Goal: Communication & Community: Participate in discussion

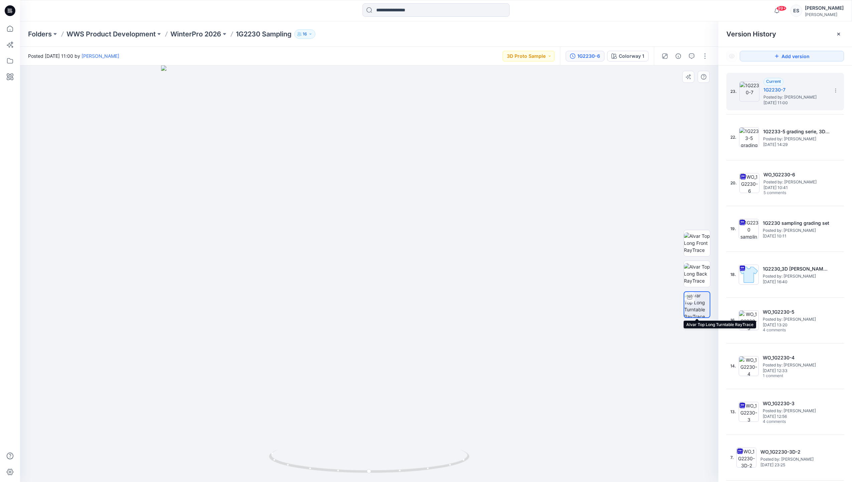
click at [694, 307] on img at bounding box center [696, 304] width 25 height 25
drag, startPoint x: 698, startPoint y: 280, endPoint x: 694, endPoint y: 281, distance: 3.4
click at [695, 281] on img at bounding box center [697, 273] width 26 height 21
click at [699, 245] on img at bounding box center [697, 242] width 26 height 21
click at [698, 271] on img at bounding box center [697, 273] width 26 height 21
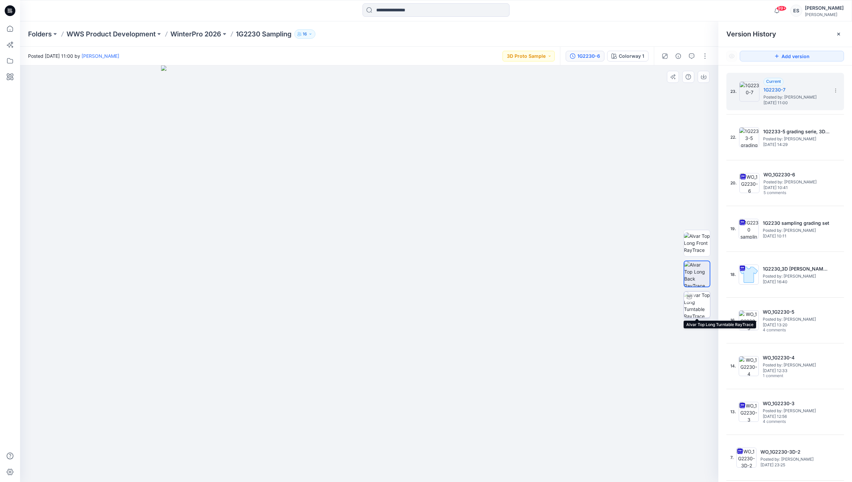
click at [696, 307] on img at bounding box center [697, 305] width 26 height 26
drag, startPoint x: 369, startPoint y: 472, endPoint x: 395, endPoint y: 467, distance: 26.6
click at [395, 467] on icon at bounding box center [370, 461] width 202 height 25
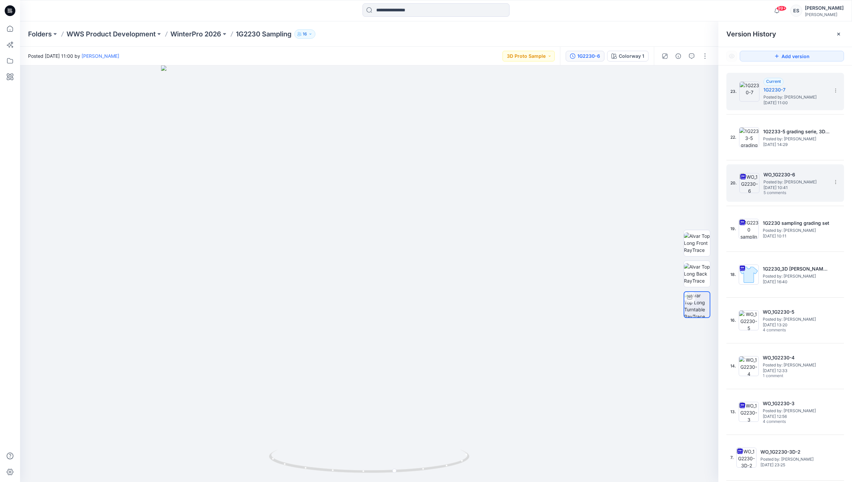
click at [756, 189] on img at bounding box center [749, 183] width 20 height 20
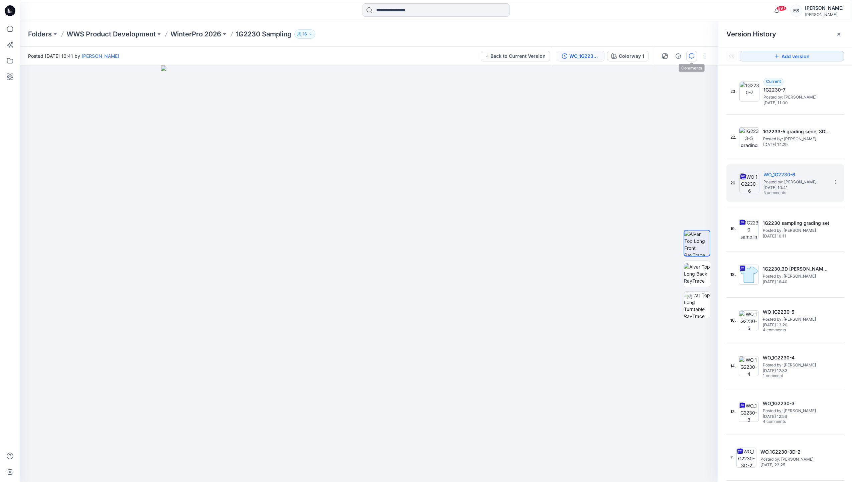
click at [694, 56] on button "button" at bounding box center [691, 56] width 11 height 11
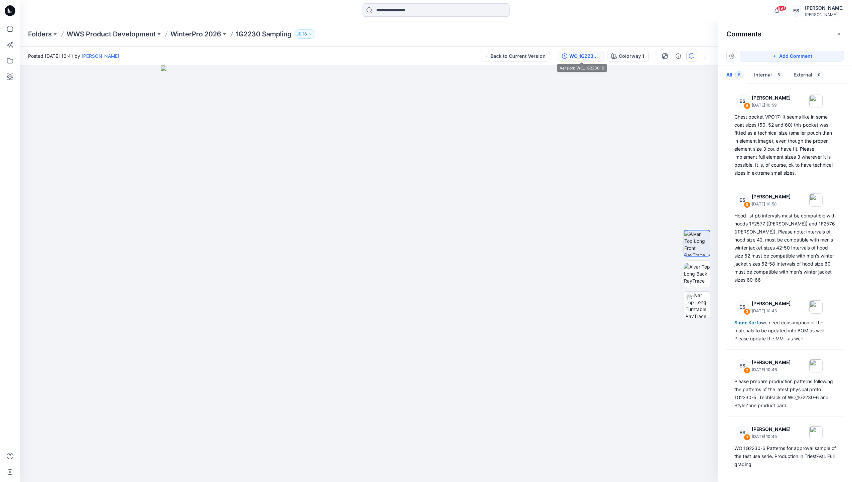
click at [591, 59] on button "WO_1G2230-6" at bounding box center [580, 56] width 47 height 11
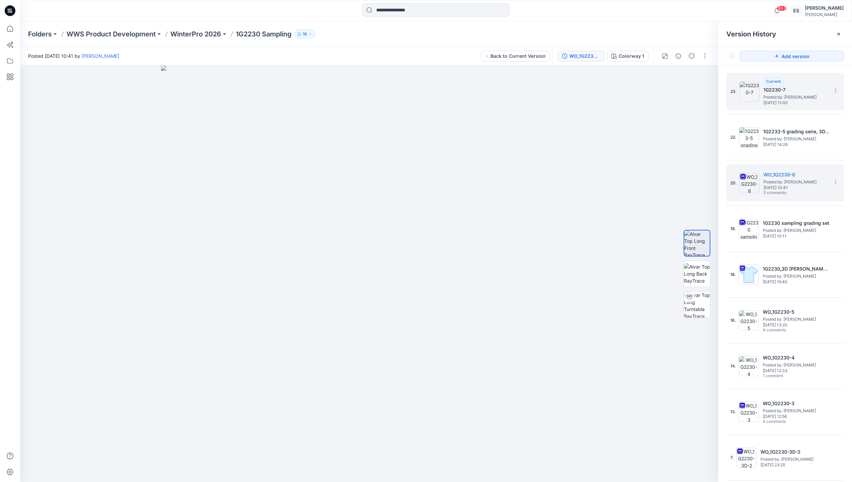
click at [778, 100] on span "Posted by: [PERSON_NAME]" at bounding box center [796, 97] width 67 height 7
click at [780, 55] on button "Add version" at bounding box center [791, 56] width 104 height 11
click at [690, 59] on button "button" at bounding box center [691, 56] width 11 height 11
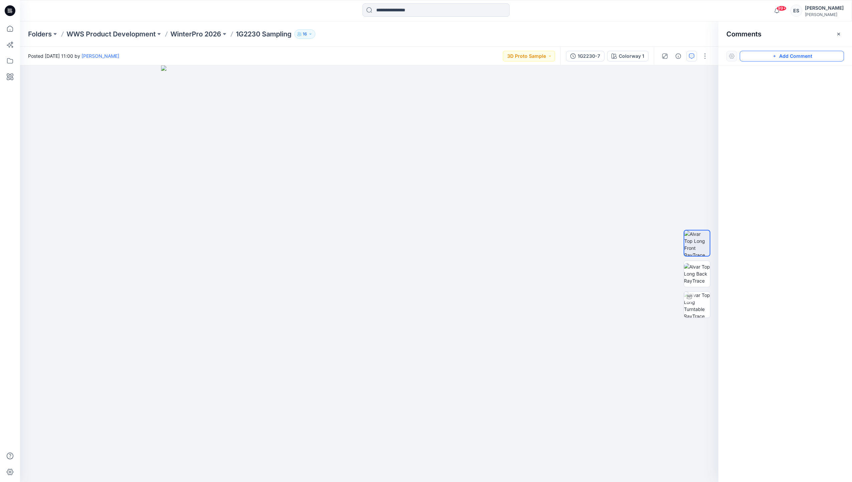
click at [762, 58] on button "Add Comment" at bounding box center [791, 56] width 104 height 11
click at [44, 91] on div "1" at bounding box center [369, 273] width 698 height 416
click at [76, 108] on textarea "**********" at bounding box center [89, 111] width 110 height 27
drag, startPoint x: 81, startPoint y: 115, endPoint x: 126, endPoint y: 113, distance: 45.5
click at [80, 115] on textarea "**********" at bounding box center [89, 111] width 110 height 27
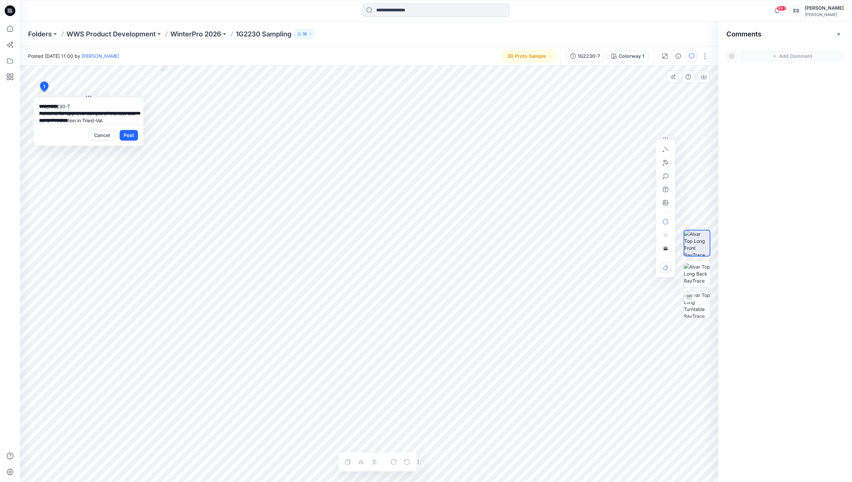
click at [39, 112] on textarea "**********" at bounding box center [89, 111] width 110 height 27
click at [99, 119] on textarea "**********" at bounding box center [89, 111] width 110 height 27
type textarea "**********"
click at [124, 135] on button "Post" at bounding box center [129, 135] width 18 height 11
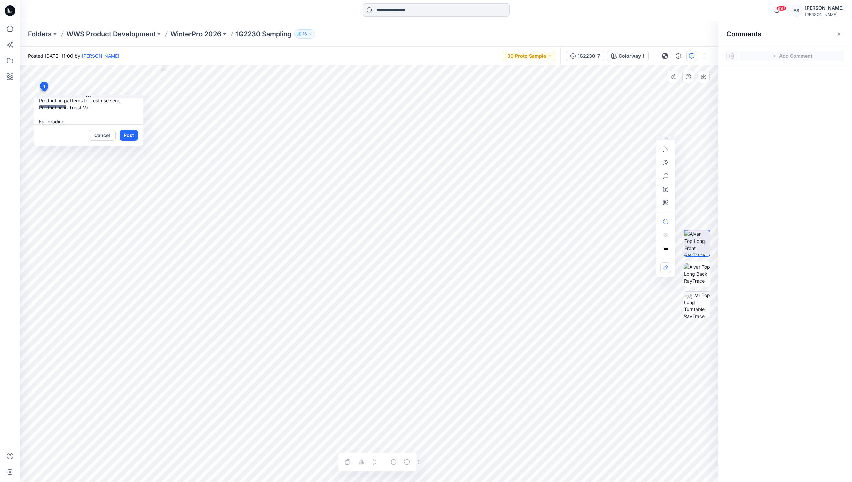
scroll to position [0, 0]
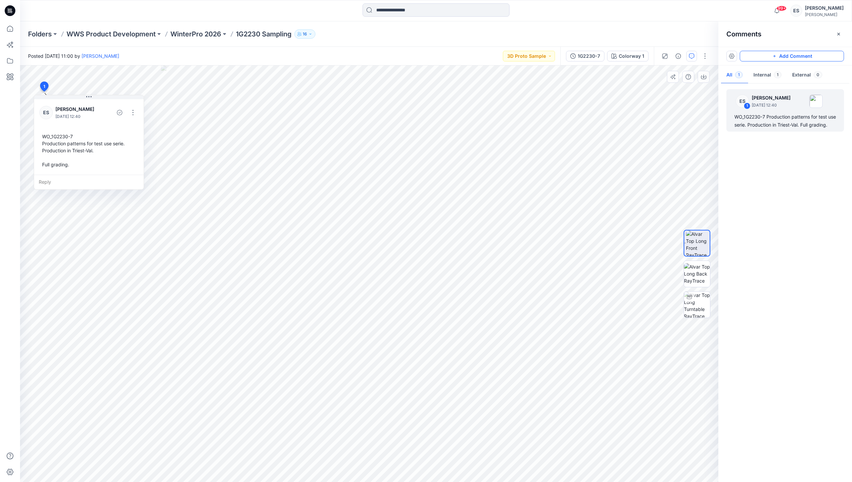
drag, startPoint x: 797, startPoint y: 59, endPoint x: 747, endPoint y: 69, distance: 51.2
click at [796, 59] on button "Add Comment" at bounding box center [791, 56] width 104 height 11
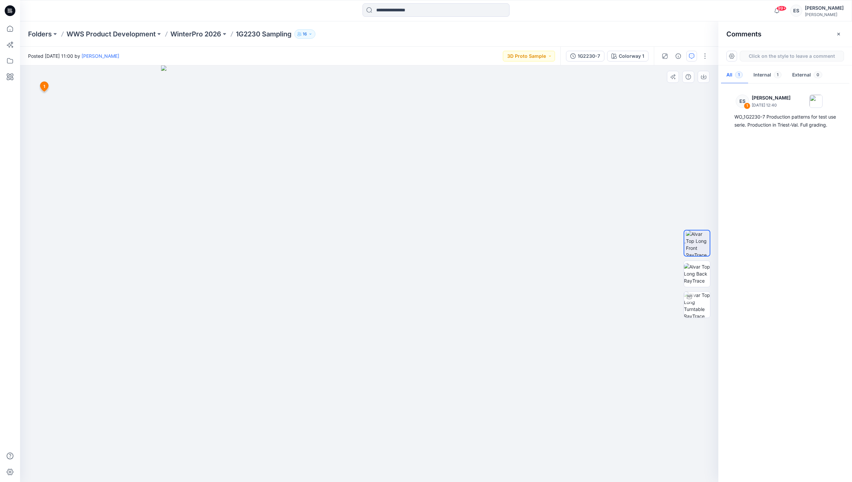
click at [43, 242] on div "2 1 ES [PERSON_NAME] [DATE] 12:40 WO_1G2230-7 Production patterns for test use …" at bounding box center [369, 273] width 698 height 416
click at [93, 269] on textarea "**********" at bounding box center [89, 261] width 110 height 27
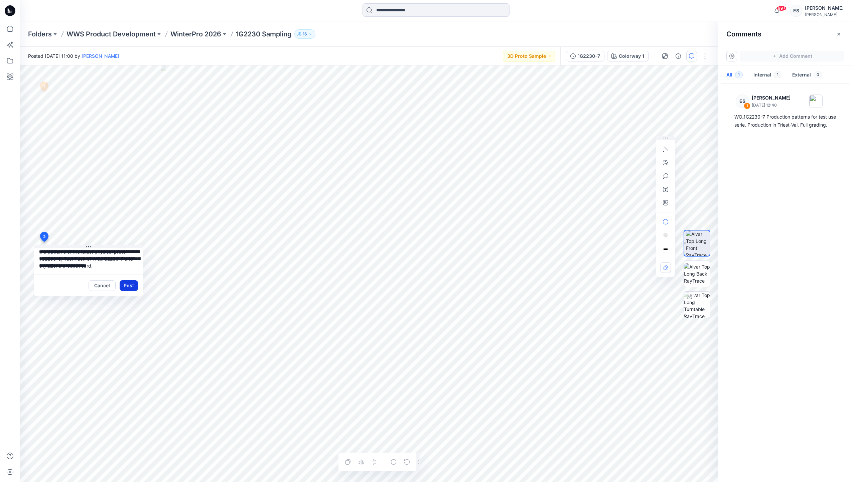
type textarea "**********"
click at [125, 285] on button "Post" at bounding box center [129, 285] width 18 height 11
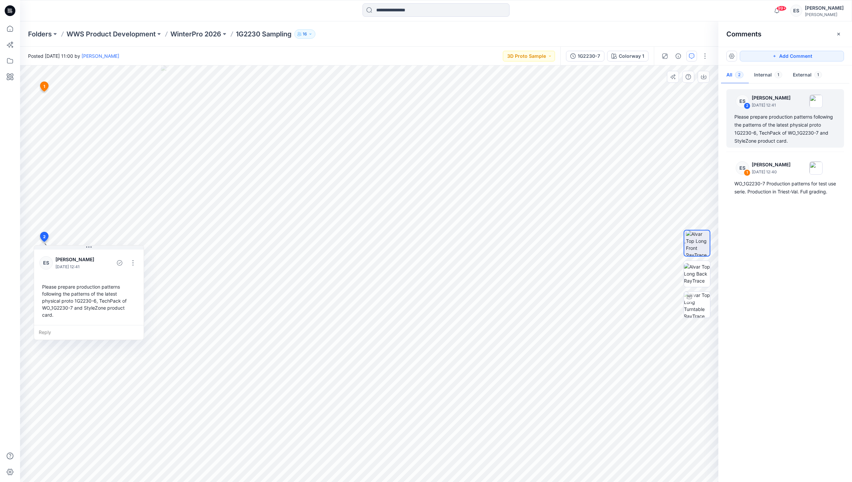
drag, startPoint x: 759, startPoint y: 56, endPoint x: 716, endPoint y: 79, distance: 49.3
click at [758, 56] on button "Add Comment" at bounding box center [791, 56] width 104 height 11
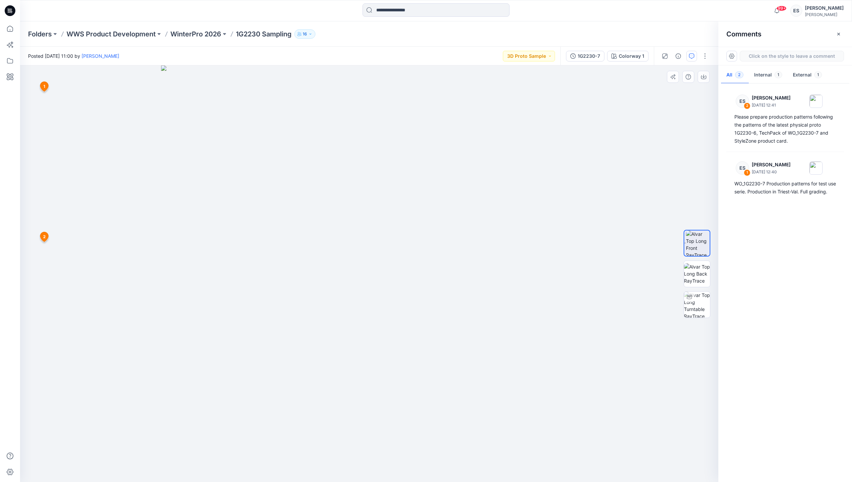
click at [43, 393] on div "3 1 ES [PERSON_NAME] [DATE] 12:40 WO_1G2230-7 Production patterns for test use …" at bounding box center [369, 273] width 698 height 416
drag, startPoint x: 100, startPoint y: 415, endPoint x: 138, endPoint y: 414, distance: 37.7
click at [138, 414] on textarea "**********" at bounding box center [88, 412] width 110 height 27
click at [127, 414] on textarea "**********" at bounding box center [88, 412] width 110 height 27
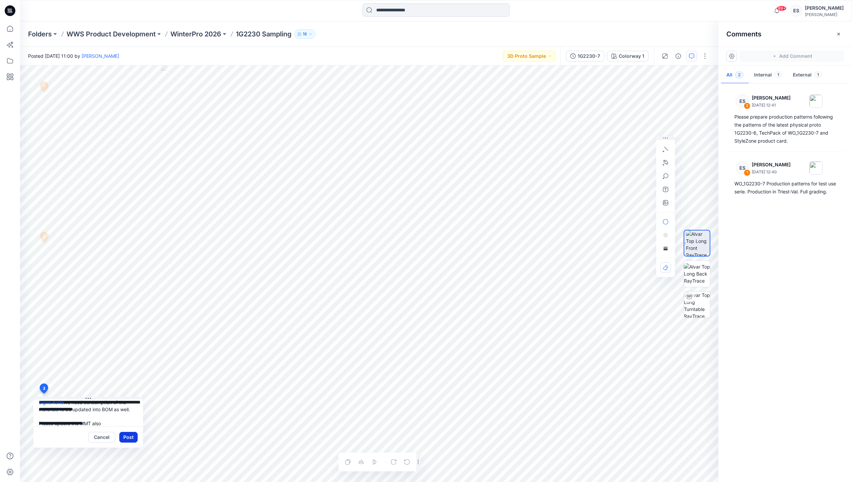
type textarea "**********"
click at [134, 438] on button "Post" at bounding box center [128, 437] width 18 height 11
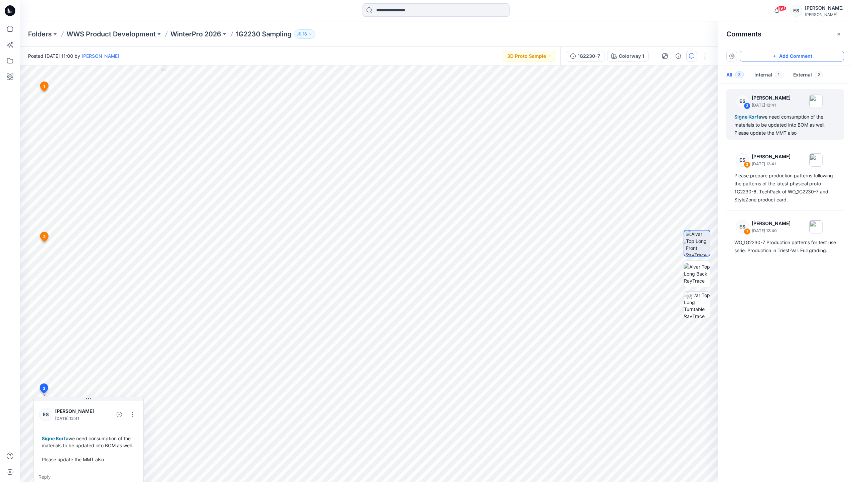
drag, startPoint x: 770, startPoint y: 56, endPoint x: 755, endPoint y: 60, distance: 16.0
click at [769, 56] on button "Add Comment" at bounding box center [791, 56] width 104 height 11
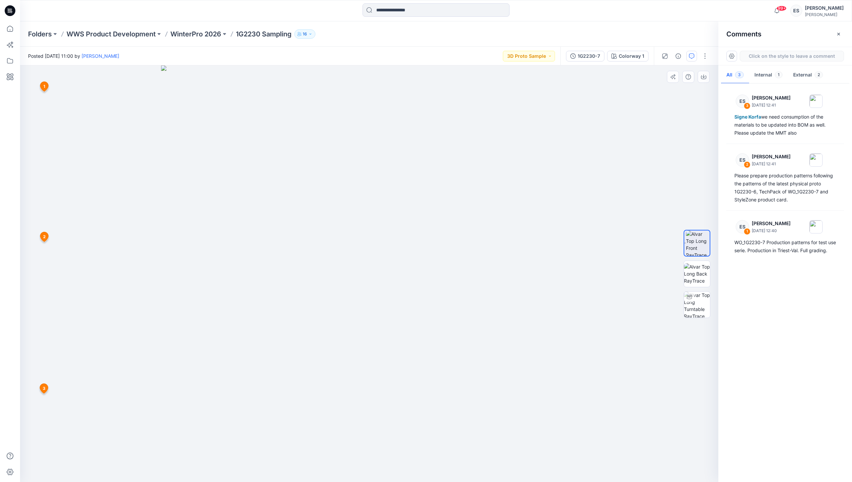
click at [456, 133] on div "4 1 ES [PERSON_NAME] [DATE] 12:40 WO_1G2230-7 Production patterns for test use …" at bounding box center [369, 273] width 698 height 416
type textarea "**********"
click at [664, 203] on icon "button" at bounding box center [665, 202] width 5 height 5
type input"] "**********"
click at [539, 175] on button "Post" at bounding box center [541, 176] width 18 height 11
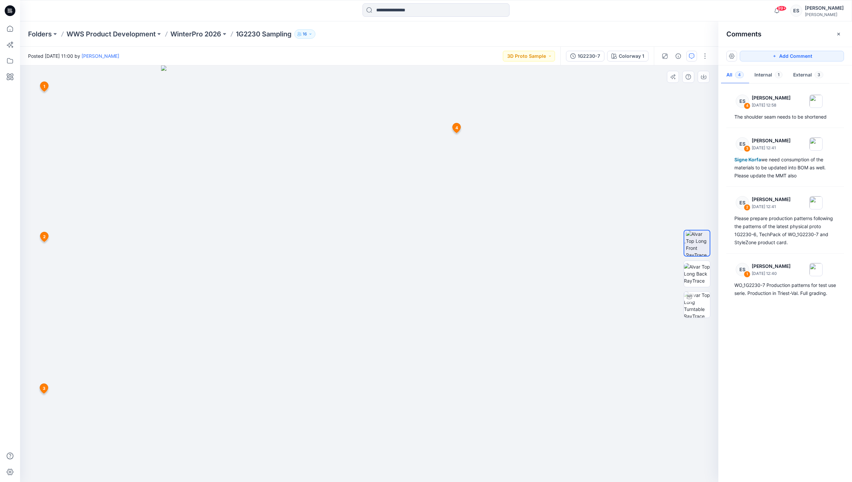
click at [454, 123] on icon at bounding box center [456, 129] width 11 height 13
click at [525, 231] on img at bounding box center [369, 273] width 416 height 416
click at [457, 128] on span "4" at bounding box center [456, 128] width 3 height 6
click at [454, 125] on icon at bounding box center [456, 128] width 8 height 10
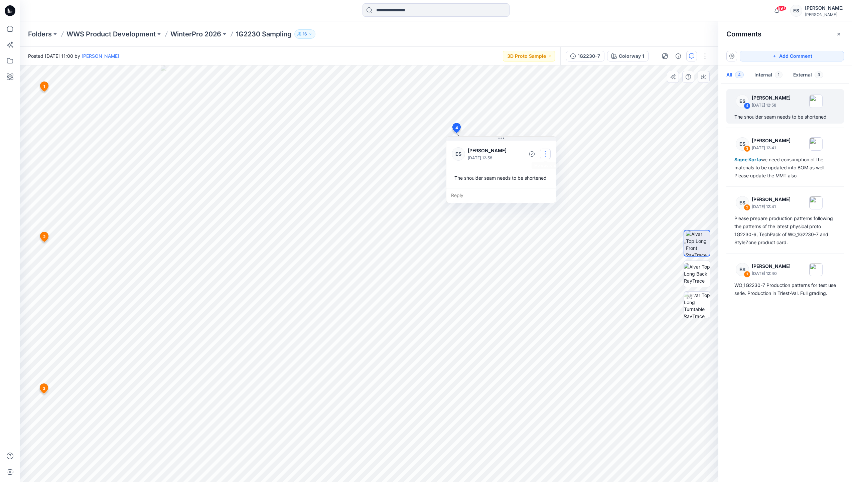
click at [546, 155] on button "button" at bounding box center [545, 154] width 11 height 11
click at [555, 171] on p "Edit comment" at bounding box center [547, 169] width 30 height 7
click at [539, 174] on button "Save" at bounding box center [541, 176] width 18 height 11
click at [544, 157] on button "button" at bounding box center [545, 154] width 11 height 11
click at [535, 171] on p "Edit comment" at bounding box center [547, 169] width 30 height 7
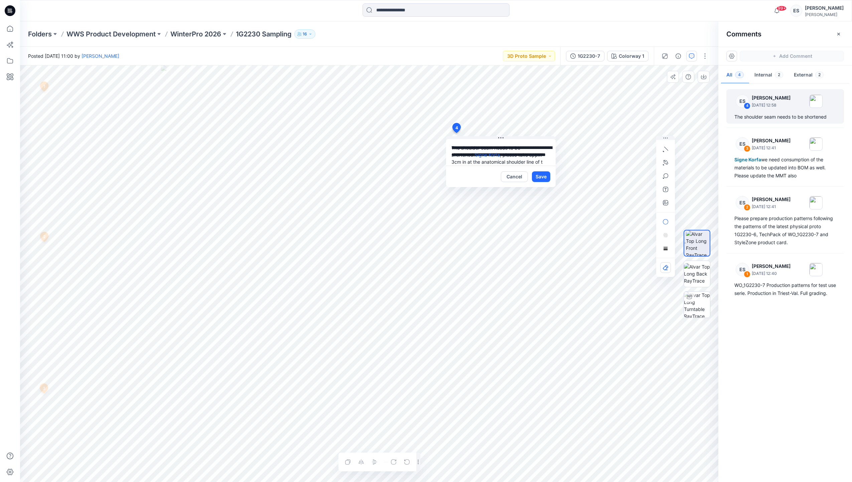
scroll to position [6, 0]
type textarea "**********"
click at [544, 174] on button "Save" at bounding box center [541, 176] width 18 height 11
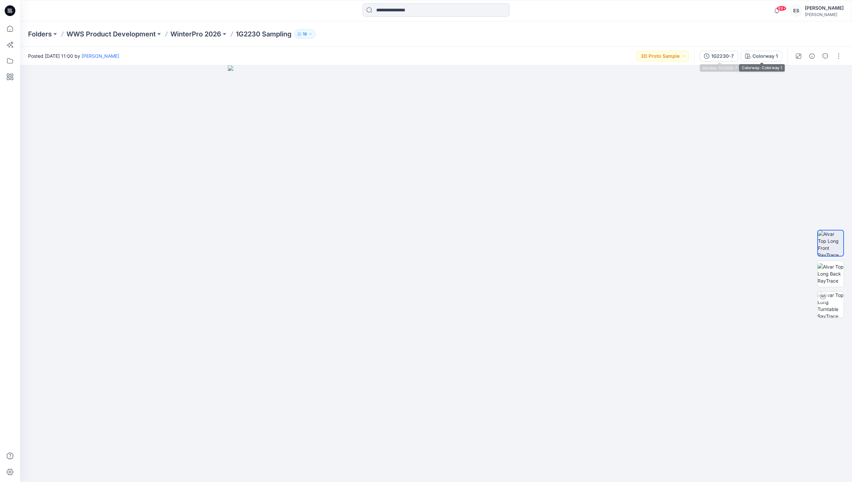
click at [726, 53] on div "1G2230-7" at bounding box center [722, 55] width 22 height 7
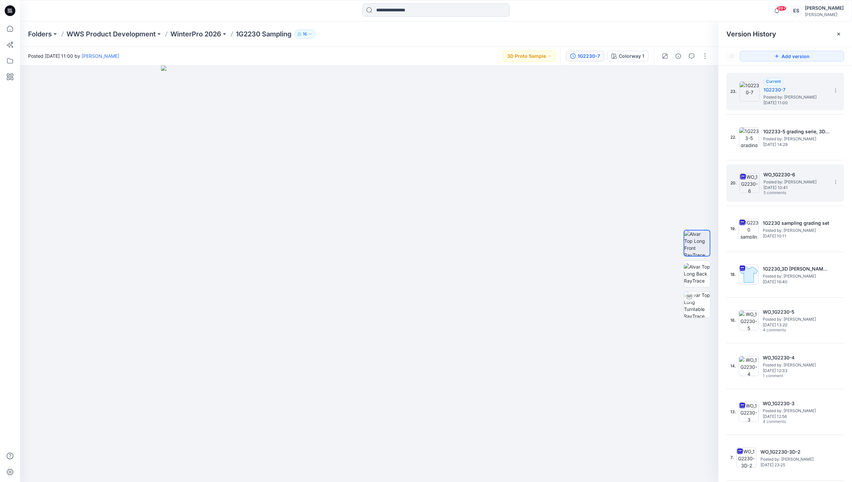
click at [801, 192] on span "5 comments" at bounding box center [786, 192] width 47 height 5
click at [689, 57] on icon "button" at bounding box center [691, 55] width 5 height 5
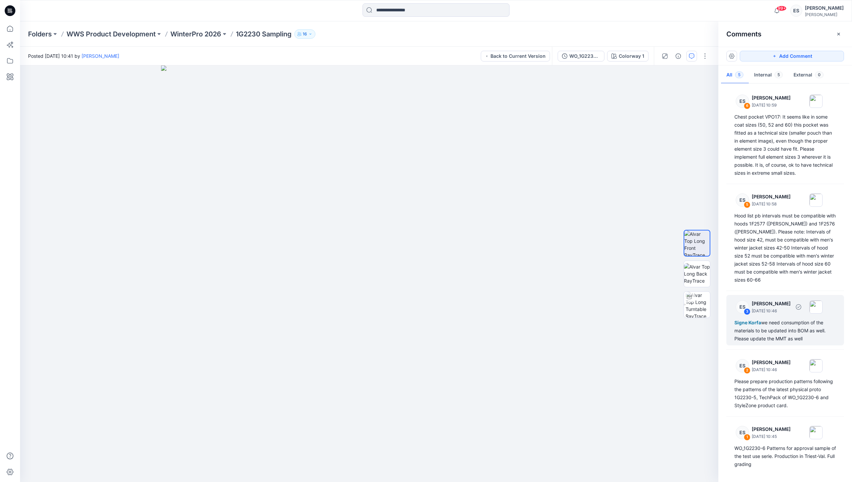
click at [787, 334] on div "Signe Korfa we need consumption of the materials to be updated into BOM as well…" at bounding box center [785, 331] width 102 height 24
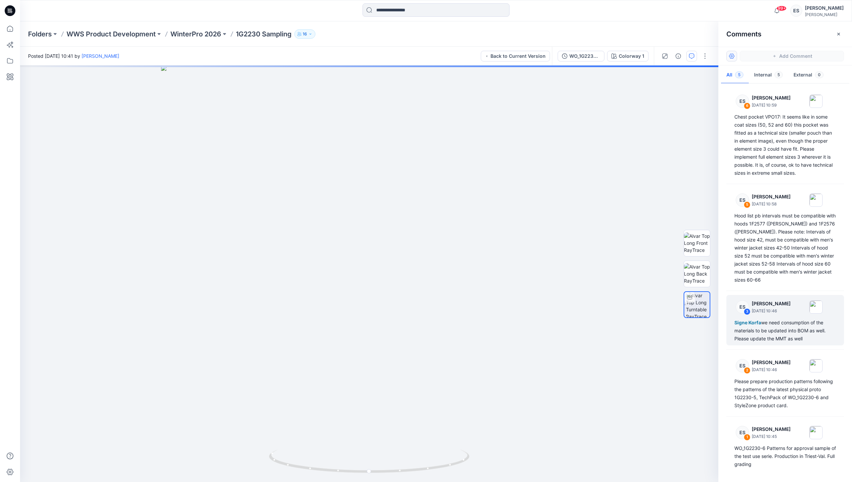
click at [731, 57] on button "button" at bounding box center [731, 56] width 11 height 11
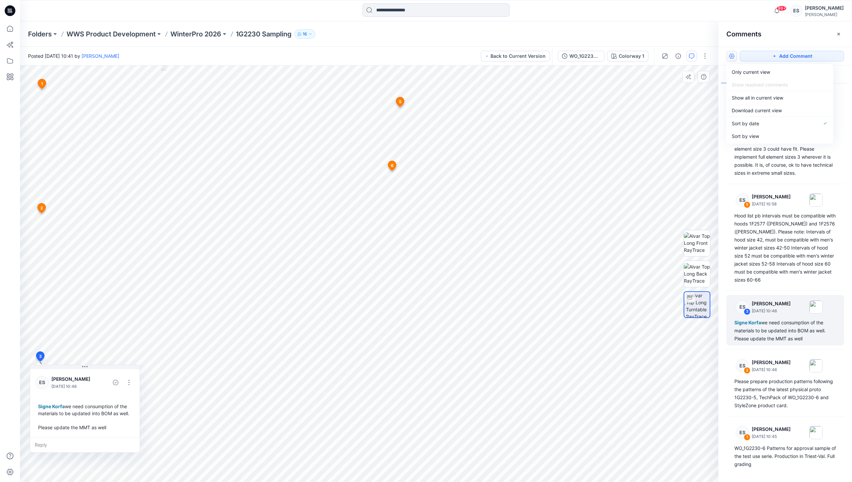
click at [40, 83] on icon at bounding box center [42, 84] width 8 height 10
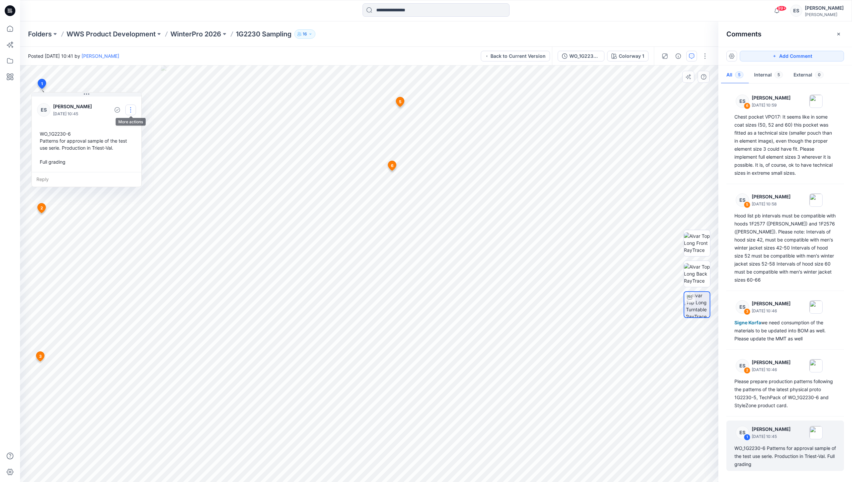
click at [131, 106] on button "button" at bounding box center [130, 110] width 11 height 11
click at [134, 125] on p "Edit comment" at bounding box center [132, 125] width 30 height 7
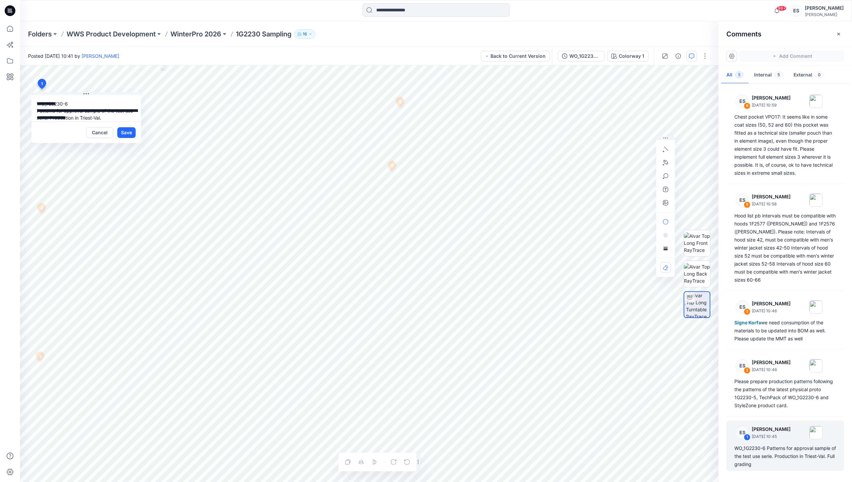
drag, startPoint x: 72, startPoint y: 111, endPoint x: 0, endPoint y: 73, distance: 81.4
click at [0, 75] on html "99+ Notifications Your style 1G2230 Sampling has been updated with 1G2230-7 ver…" at bounding box center [426, 241] width 852 height 482
click at [105, 136] on button "Cancel" at bounding box center [99, 132] width 27 height 11
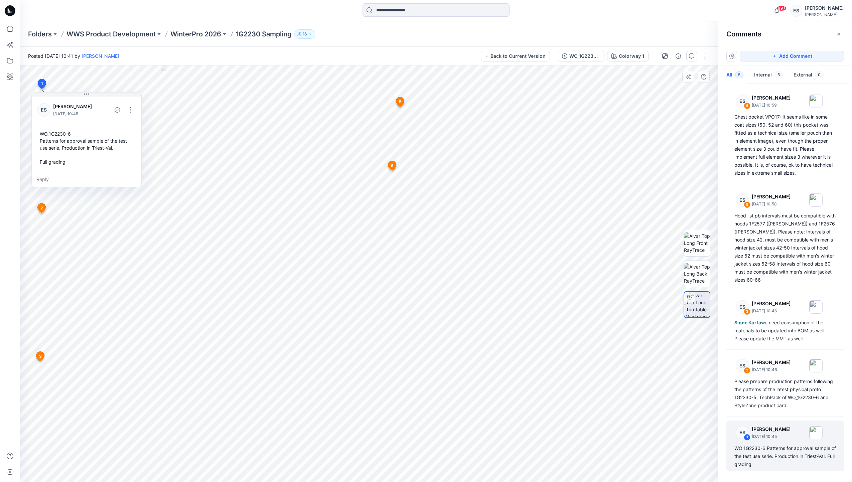
click at [44, 210] on icon at bounding box center [42, 208] width 8 height 10
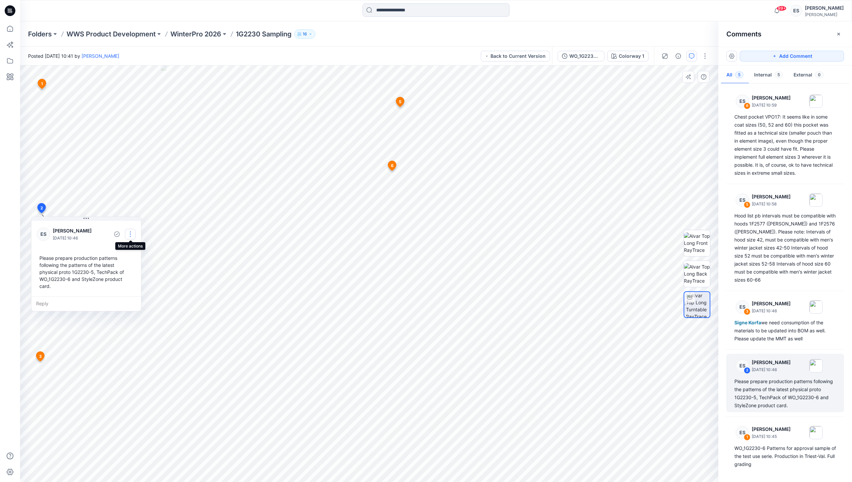
click at [130, 237] on button "button" at bounding box center [130, 234] width 11 height 11
click at [129, 248] on p "Edit comment" at bounding box center [132, 249] width 30 height 7
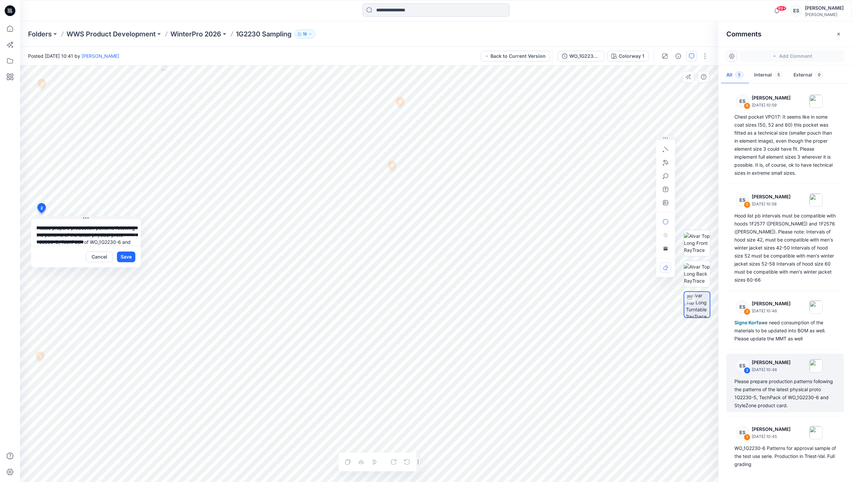
scroll to position [19, 0]
click at [106, 254] on button "Cancel" at bounding box center [99, 256] width 27 height 11
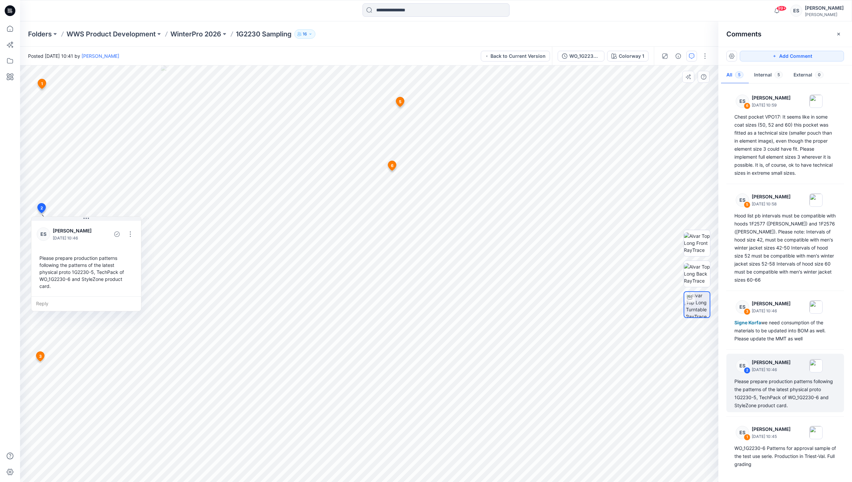
click at [39, 355] on span "3" at bounding box center [40, 356] width 3 height 6
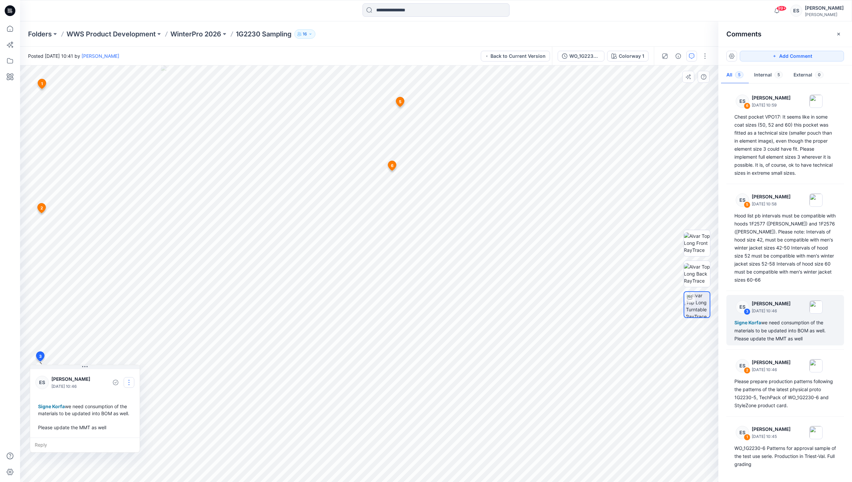
click at [131, 382] on button "button" at bounding box center [129, 382] width 11 height 11
click at [132, 397] on p "Edit comment" at bounding box center [131, 397] width 30 height 7
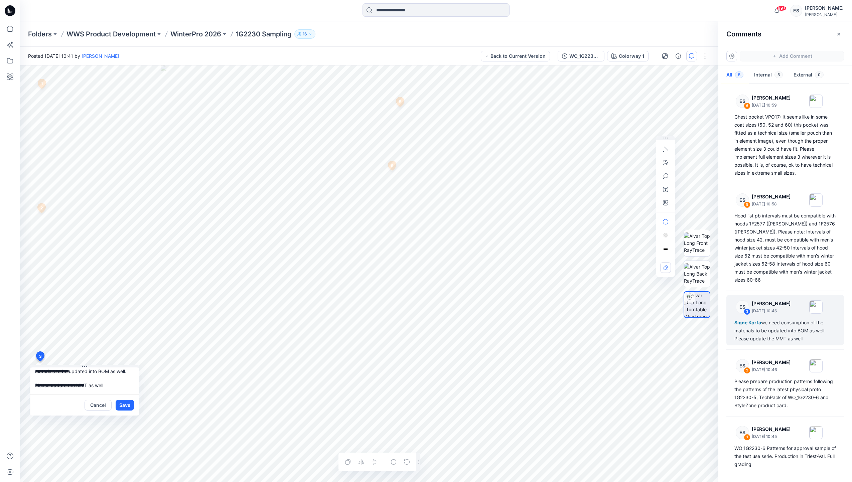
scroll to position [0, 0]
drag, startPoint x: 121, startPoint y: 384, endPoint x: -2, endPoint y: 331, distance: 133.9
click at [0, 331] on html "99+ Notifications Your style 1G2230 Sampling has been updated with 1G2230-7 ver…" at bounding box center [426, 241] width 852 height 482
